Goal: Task Accomplishment & Management: Manage account settings

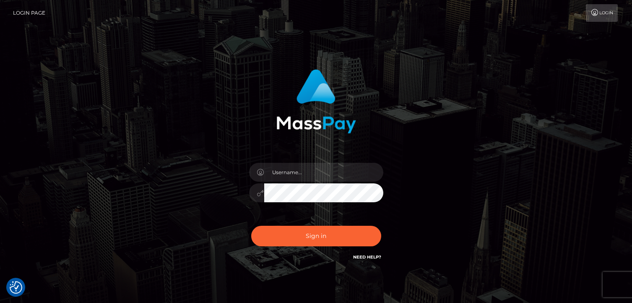
checkbox input "true"
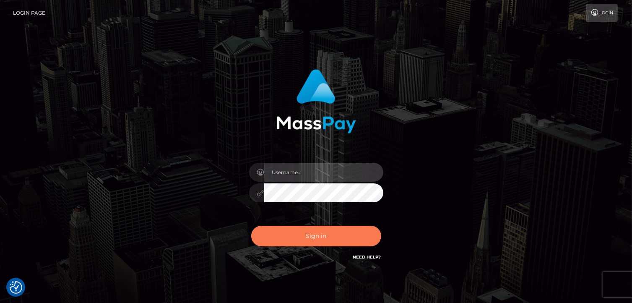
type input "[PERSON_NAME].megabonanza"
click at [335, 237] on button "Sign in" at bounding box center [316, 236] width 130 height 21
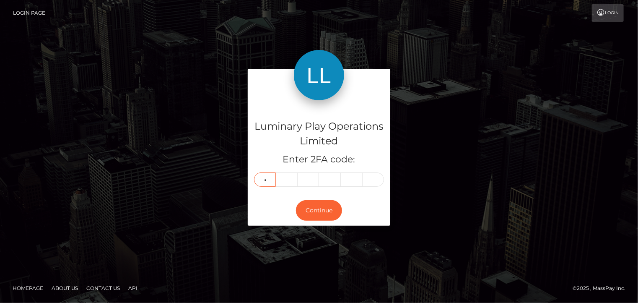
type input "1"
type input "7"
type input "6"
type input "9"
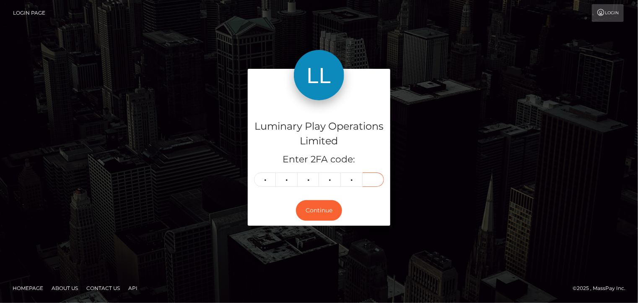
type input "0"
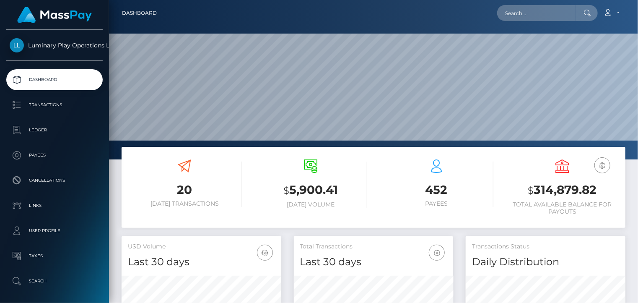
scroll to position [148, 159]
drag, startPoint x: 597, startPoint y: 187, endPoint x: 535, endPoint y: 190, distance: 62.1
click at [535, 190] on h3 "$ 314,879.82" at bounding box center [563, 190] width 114 height 17
copy h3 "314,879.82"
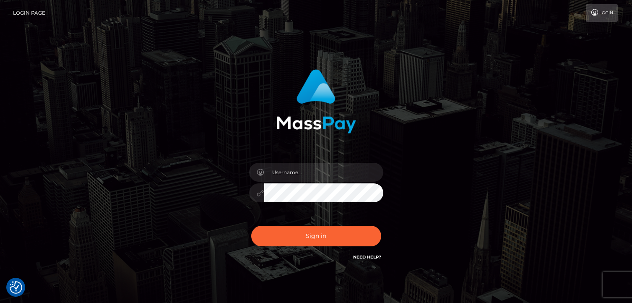
checkbox input "true"
